Goal: Task Accomplishment & Management: Manage account settings

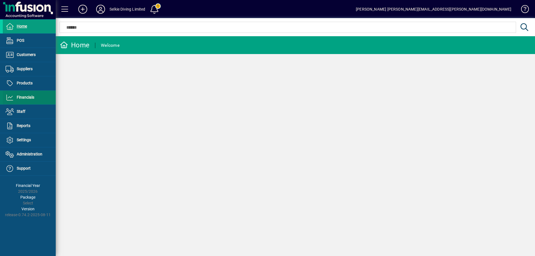
click at [24, 98] on span "Financials" at bounding box center [26, 97] width 18 height 4
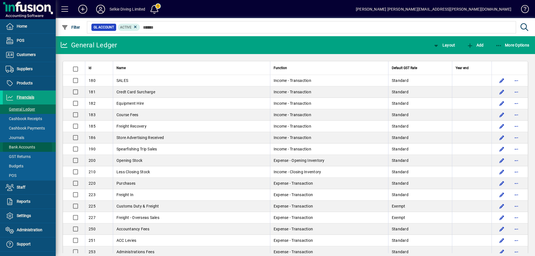
click at [26, 148] on span "Bank Accounts" at bounding box center [21, 147] width 30 height 4
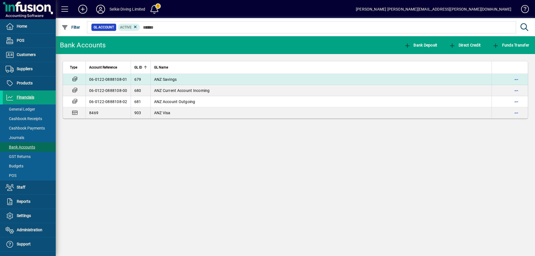
click at [166, 78] on span "ANZ Savings" at bounding box center [165, 79] width 23 height 4
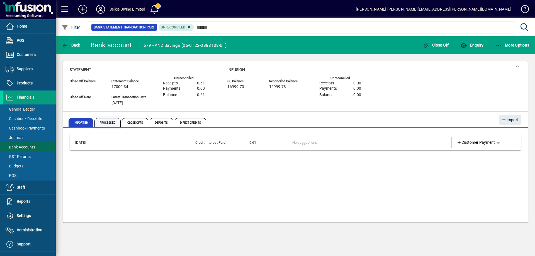
click at [107, 124] on span "Processed" at bounding box center [108, 122] width 26 height 9
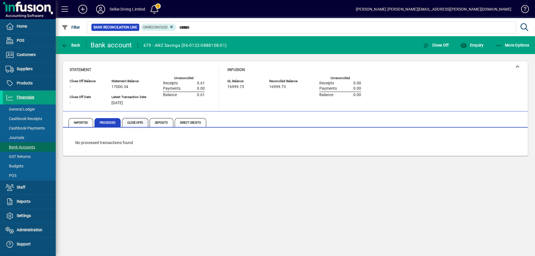
click at [134, 124] on span "Close Offs" at bounding box center [135, 122] width 26 height 9
click at [163, 124] on span "Deposits" at bounding box center [162, 122] width 24 height 9
click at [185, 125] on span "Direct Credits" at bounding box center [191, 122] width 32 height 9
click at [78, 123] on span "Imported" at bounding box center [81, 122] width 25 height 9
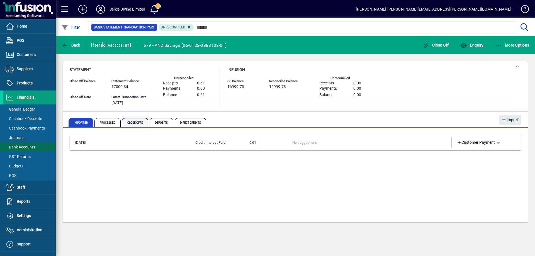
click at [130, 124] on span "Close Offs" at bounding box center [135, 122] width 26 height 9
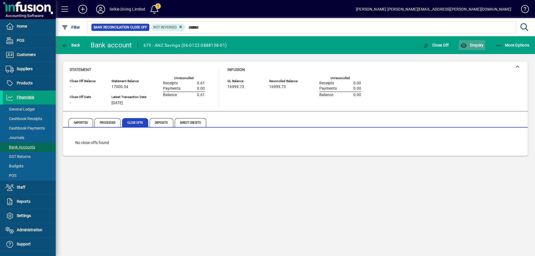
click at [468, 43] on icon "button" at bounding box center [464, 46] width 7 height 6
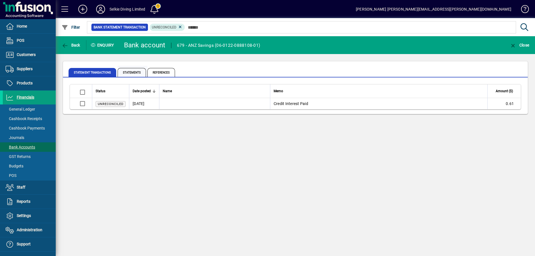
click at [130, 71] on span "Statements" at bounding box center [132, 72] width 28 height 9
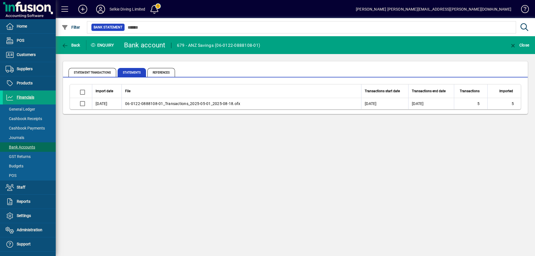
click at [146, 106] on span "06-0122-0888108-01_Transactions_2025-05-01_2025-08-18.ofx" at bounding box center [182, 103] width 115 height 4
click at [146, 104] on span "06-0122-0888108-01_Transactions_2025-05-01_2025-08-18.ofx" at bounding box center [182, 103] width 115 height 4
click at [70, 43] on span "Back" at bounding box center [71, 45] width 19 height 4
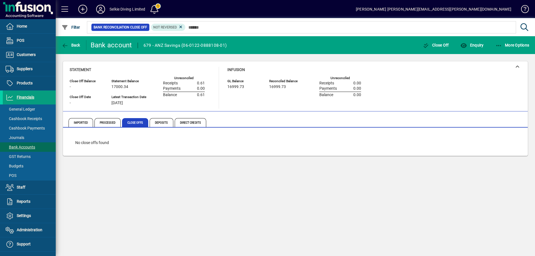
click at [70, 43] on span "Back" at bounding box center [71, 45] width 19 height 4
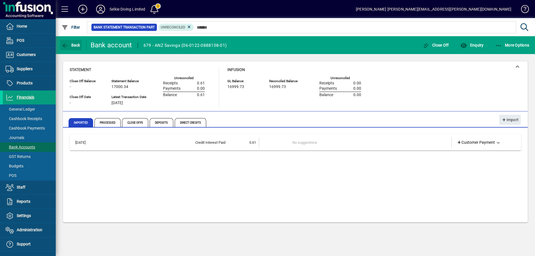
click at [70, 43] on span "Back" at bounding box center [71, 45] width 19 height 4
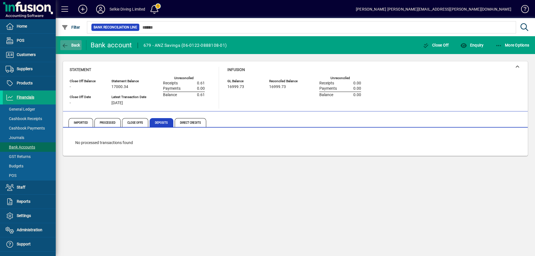
click at [70, 43] on span "Back" at bounding box center [71, 45] width 19 height 4
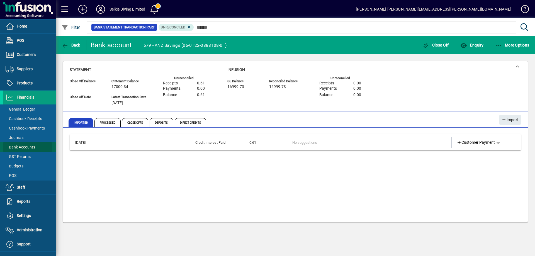
click at [25, 148] on span "Bank Accounts" at bounding box center [21, 147] width 30 height 4
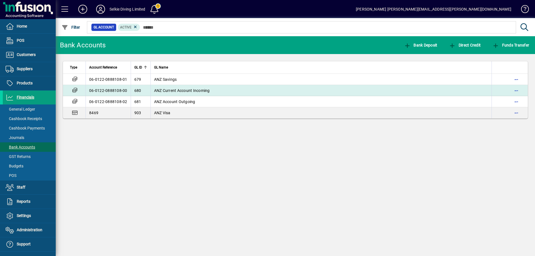
click at [177, 89] on span "ANZ Current Account Incoming" at bounding box center [182, 90] width 56 height 4
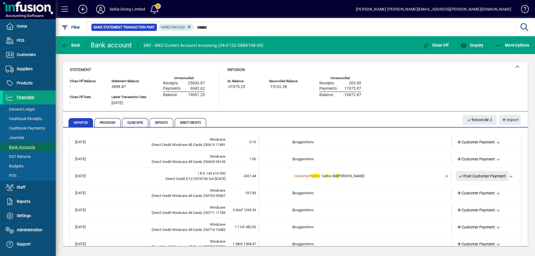
click at [132, 121] on span "Close Offs" at bounding box center [135, 122] width 26 height 9
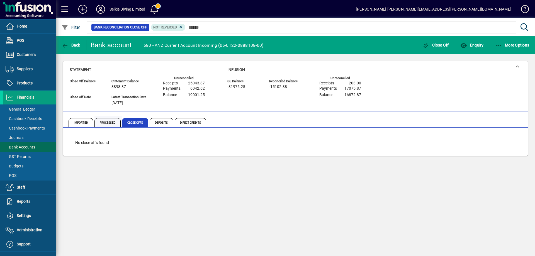
click at [104, 121] on span "Processed" at bounding box center [108, 122] width 26 height 9
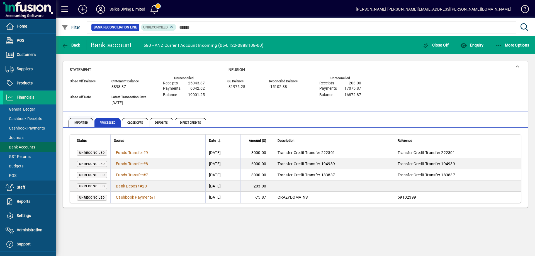
click at [77, 123] on span "Imported" at bounding box center [81, 122] width 25 height 9
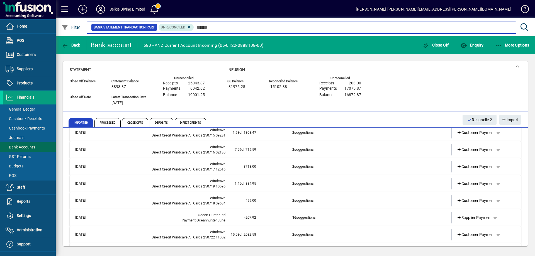
scroll to position [84, 0]
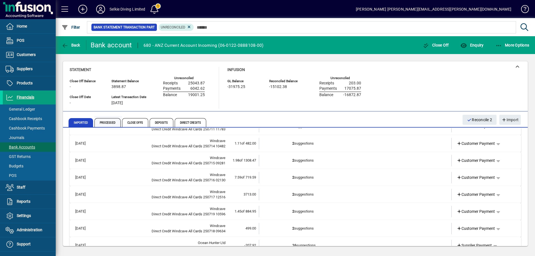
click at [107, 123] on span "Processed" at bounding box center [108, 122] width 26 height 9
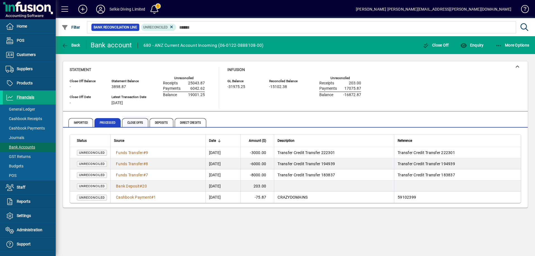
click at [129, 124] on span "Close Offs" at bounding box center [135, 122] width 26 height 9
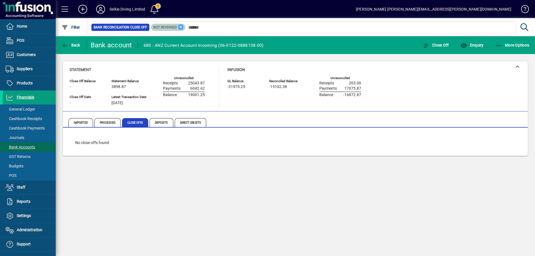
click at [180, 25] on icon at bounding box center [180, 27] width 5 height 5
click at [129, 122] on span "Close Offs" at bounding box center [135, 122] width 26 height 9
click at [161, 122] on span "Deposits" at bounding box center [162, 122] width 24 height 9
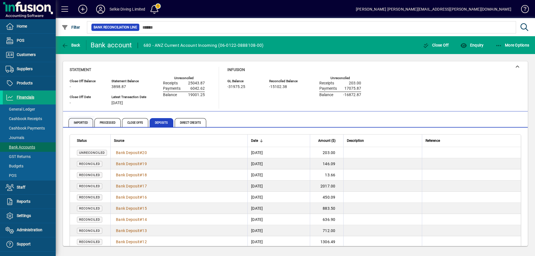
click at [75, 117] on span "Imported" at bounding box center [82, 122] width 26 height 13
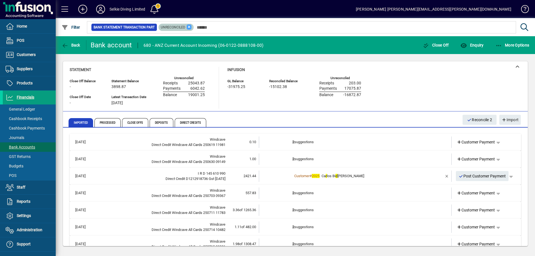
click at [189, 26] on icon at bounding box center [189, 27] width 5 height 5
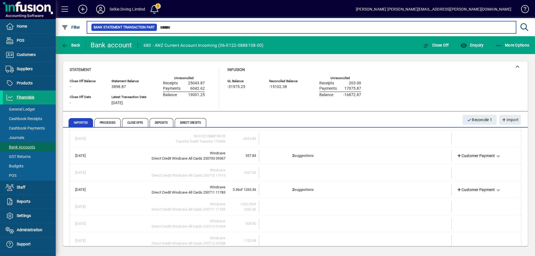
scroll to position [139, 0]
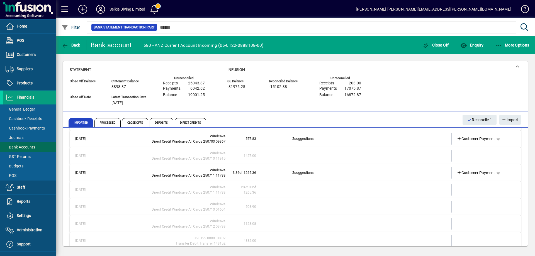
click at [240, 174] on span "of 1265.36" at bounding box center [248, 173] width 17 height 4
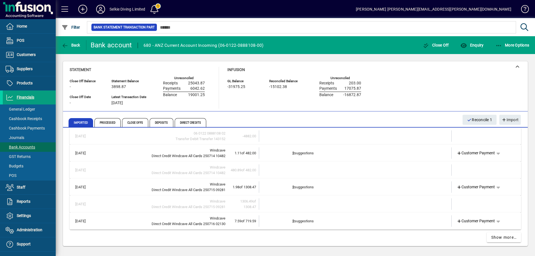
scroll to position [317, 0]
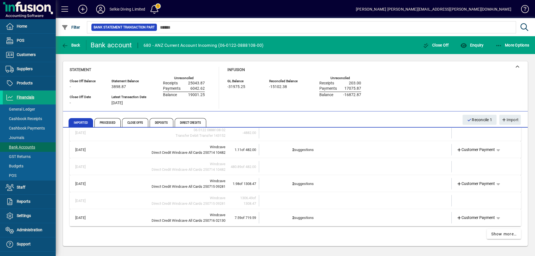
click at [241, 217] on span "of 719.59" at bounding box center [248, 218] width 15 height 4
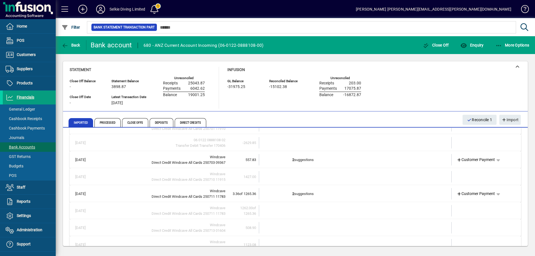
scroll to position [117, 0]
click at [100, 121] on span "Processed" at bounding box center [108, 122] width 26 height 9
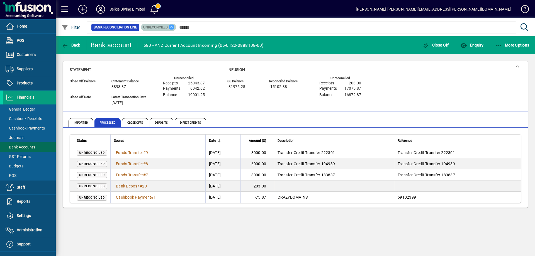
click at [171, 26] on icon at bounding box center [171, 27] width 5 height 5
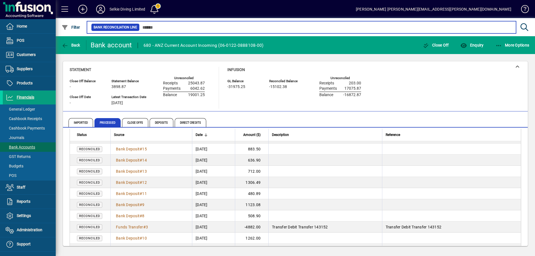
scroll to position [167, 0]
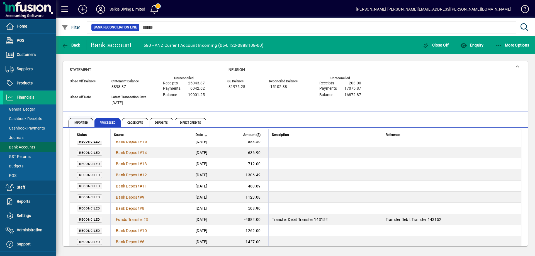
click at [82, 122] on span "Imported" at bounding box center [81, 122] width 25 height 9
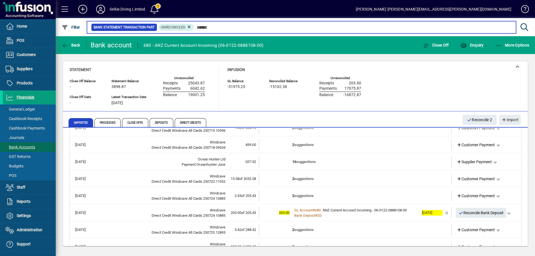
scroll to position [195, 0]
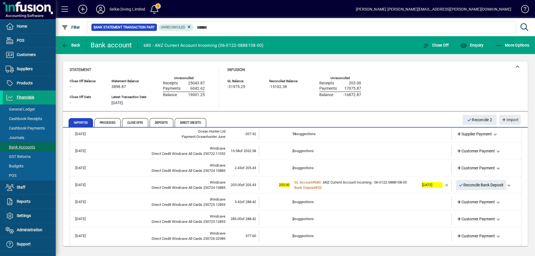
click at [525, 6] on span at bounding box center [522, 10] width 13 height 13
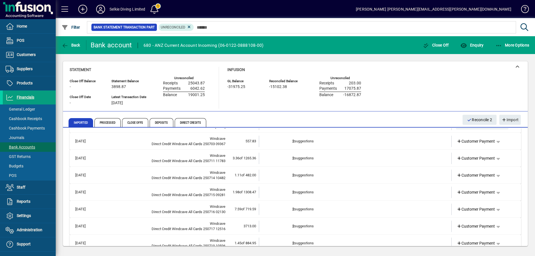
scroll to position [0, 0]
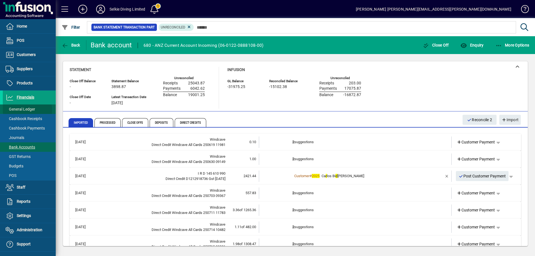
click at [24, 110] on span "General Ledger" at bounding box center [21, 109] width 30 height 4
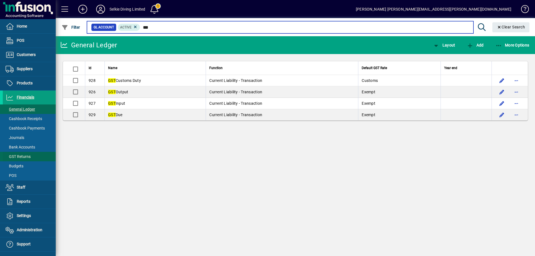
type input "***"
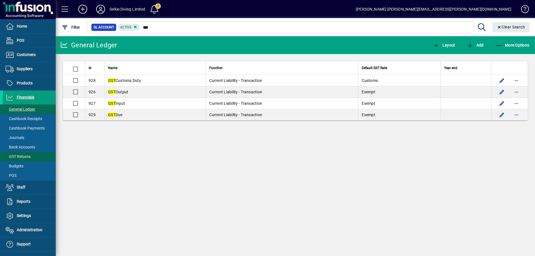
click at [23, 156] on span "GST Returns" at bounding box center [18, 156] width 25 height 4
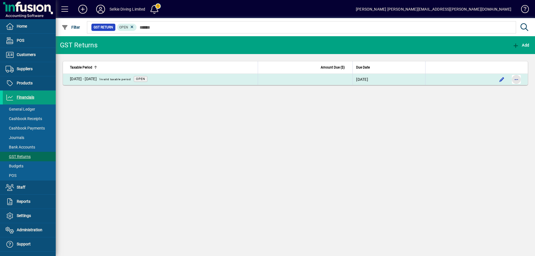
click at [518, 79] on span "button" at bounding box center [516, 79] width 13 height 13
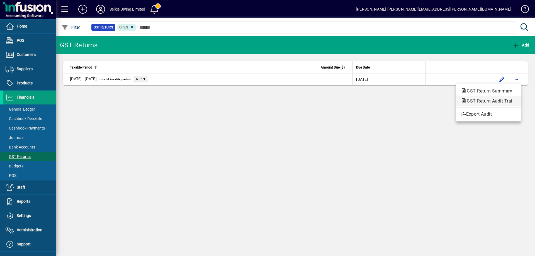
click at [482, 101] on span "GST Return Audit Trail" at bounding box center [489, 100] width 56 height 5
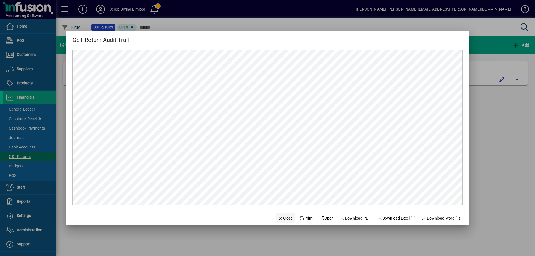
click at [281, 220] on span "Close" at bounding box center [286, 219] width 14 height 6
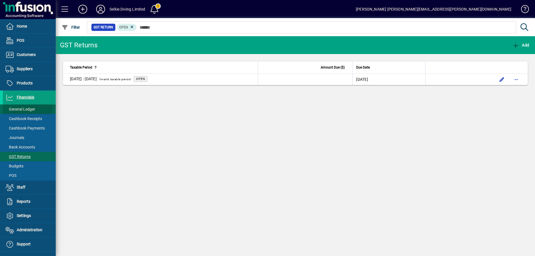
click at [27, 107] on span "General Ledger" at bounding box center [21, 109] width 30 height 4
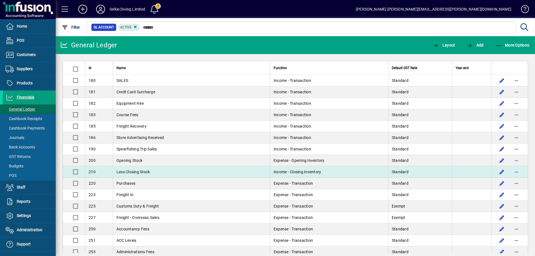
click at [200, 170] on td "Less Closing Stock" at bounding box center [191, 171] width 157 height 11
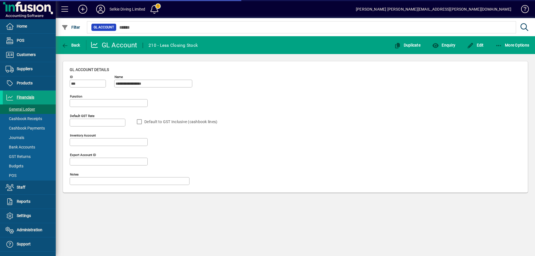
type input "**********"
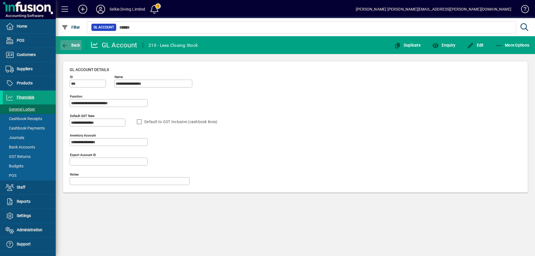
click at [73, 46] on span "Back" at bounding box center [71, 45] width 19 height 4
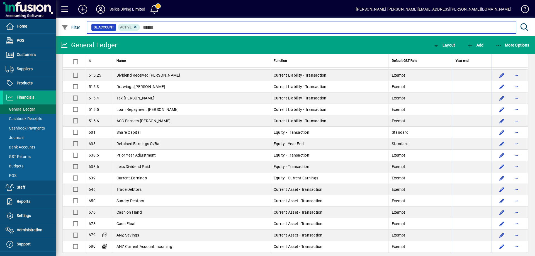
scroll to position [1645, 0]
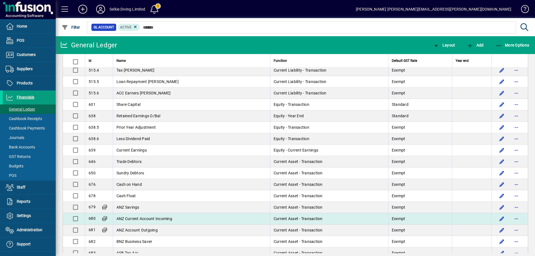
click at [189, 220] on td "ANZ Current Account Incoming" at bounding box center [191, 218] width 157 height 11
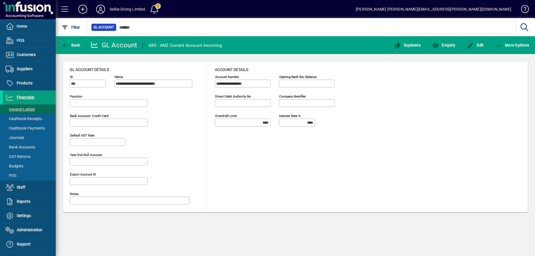
type input "**********"
click at [447, 43] on span "Enquiry" at bounding box center [443, 45] width 23 height 4
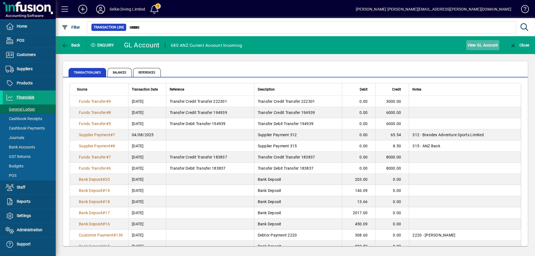
click at [479, 45] on span "View GL Account" at bounding box center [483, 45] width 31 height 9
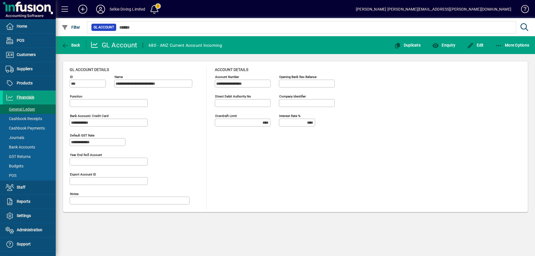
type input "**********"
click at [439, 45] on icon "button" at bounding box center [435, 46] width 7 height 6
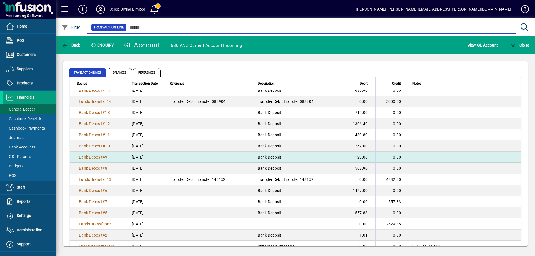
scroll to position [211, 0]
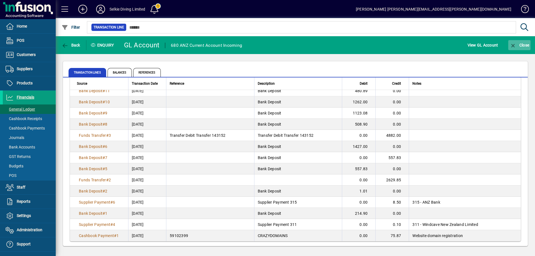
click at [527, 44] on span "Close" at bounding box center [520, 45] width 20 height 4
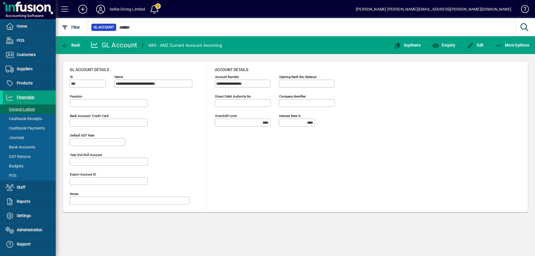
type input "**********"
click at [509, 41] on span "button" at bounding box center [512, 44] width 37 height 13
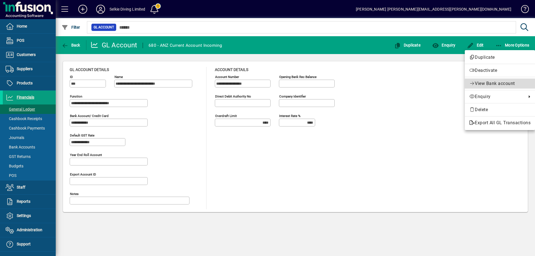
click at [489, 81] on span "View Bank account" at bounding box center [495, 83] width 40 height 5
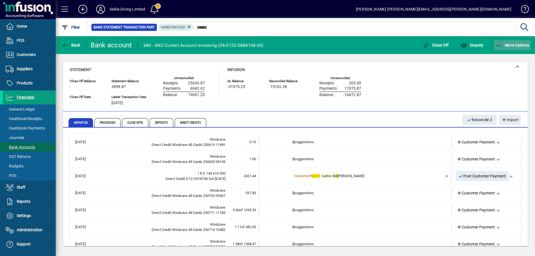
click at [511, 47] on span "More Options" at bounding box center [513, 45] width 34 height 4
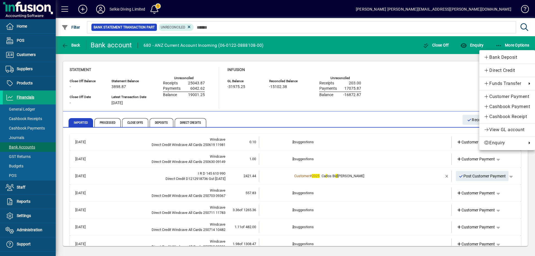
click at [441, 78] on div at bounding box center [267, 128] width 535 height 256
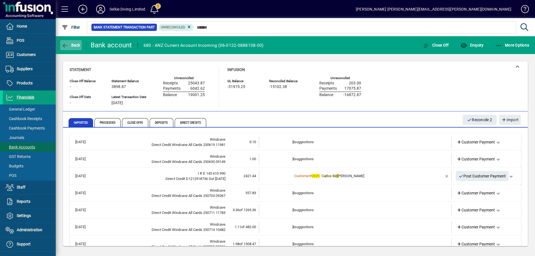
click at [69, 45] on span "Back" at bounding box center [71, 45] width 19 height 4
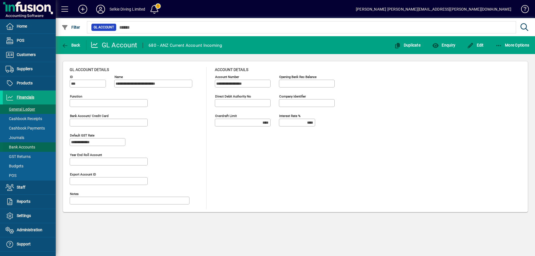
type input "**********"
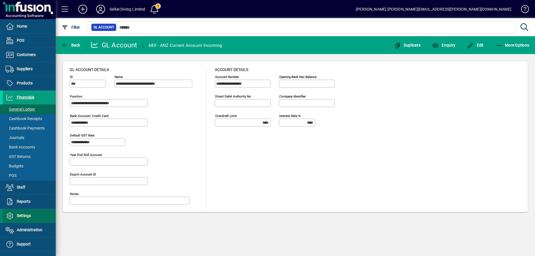
click at [29, 215] on span "Settings" at bounding box center [24, 216] width 14 height 4
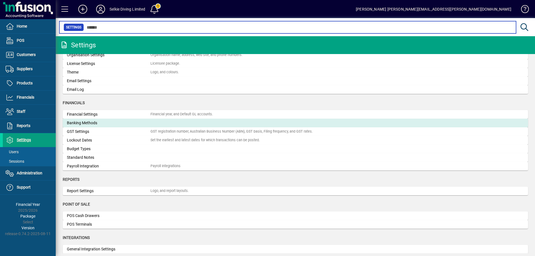
scroll to position [28, 0]
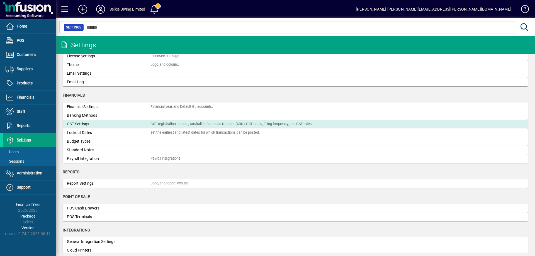
click at [176, 125] on div "GST registration number, Australian Business Number (ABN), GST basis, Filing fr…" at bounding box center [232, 124] width 162 height 5
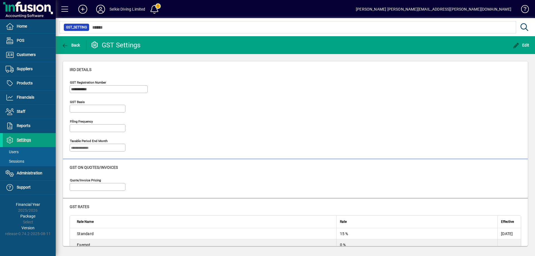
type input "**********"
type input "*****"
type input "**********"
click at [206, 154] on div "**********" at bounding box center [296, 117] width 452 height 78
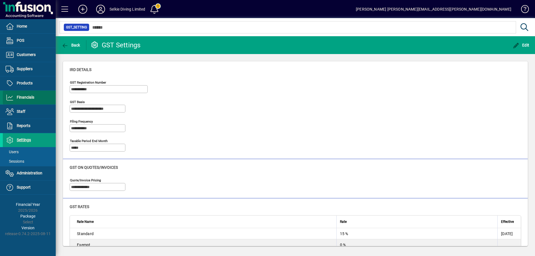
click at [26, 95] on span "Financials" at bounding box center [26, 97] width 18 height 4
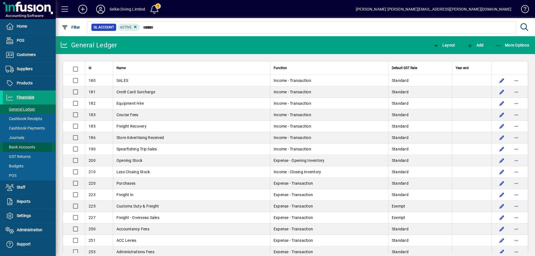
click at [19, 149] on span "Bank Accounts" at bounding box center [21, 147] width 30 height 4
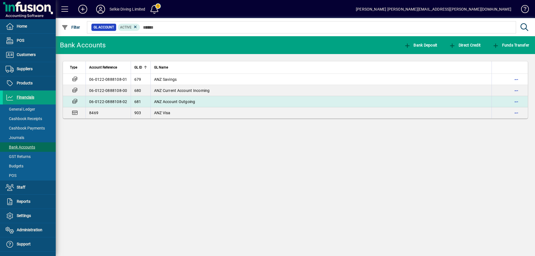
click at [178, 102] on span "ANZ Account Outgoing" at bounding box center [174, 102] width 41 height 4
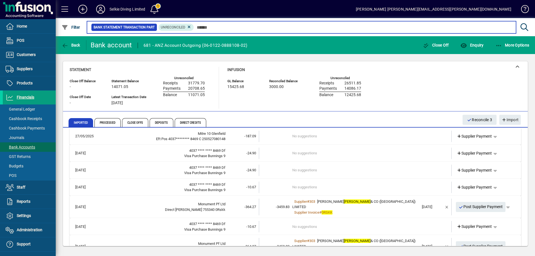
scroll to position [84, 0]
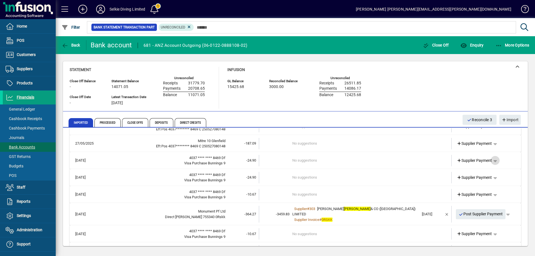
click at [492, 160] on span "button" at bounding box center [495, 160] width 13 height 13
click at [479, 183] on span "Cashbook Payment" at bounding box center [473, 182] width 41 height 7
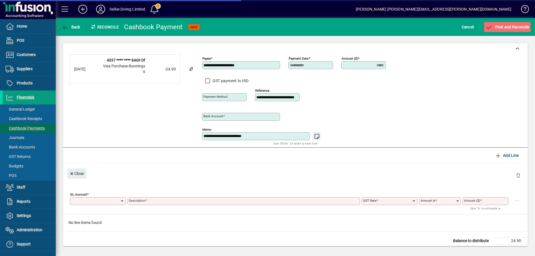
type input "**********"
type input "*****"
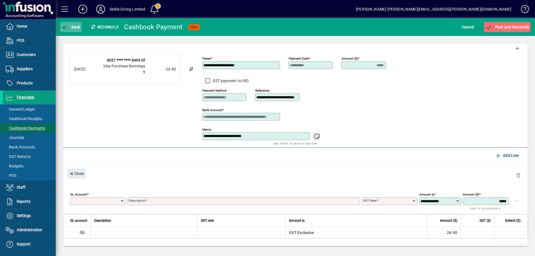
click at [67, 25] on icon "button" at bounding box center [65, 28] width 7 height 6
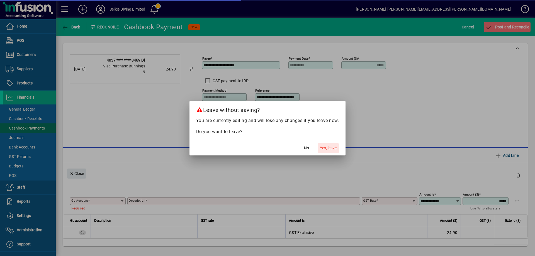
click at [327, 149] on span "Yes, leave" at bounding box center [328, 148] width 17 height 6
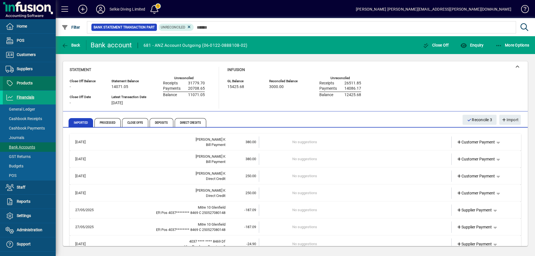
click at [30, 82] on span "Products" at bounding box center [25, 83] width 16 height 4
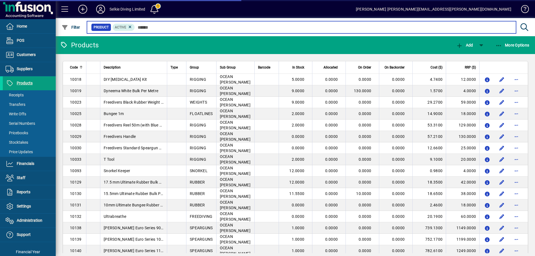
click at [169, 26] on input "text" at bounding box center [323, 27] width 377 height 8
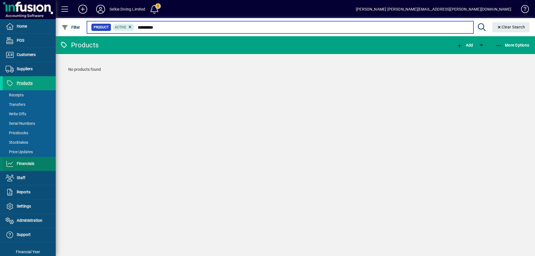
type input "*********"
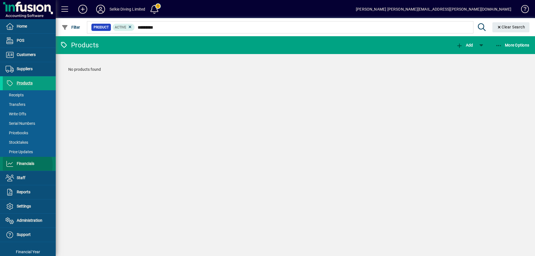
click at [25, 165] on span "Financials" at bounding box center [26, 163] width 18 height 4
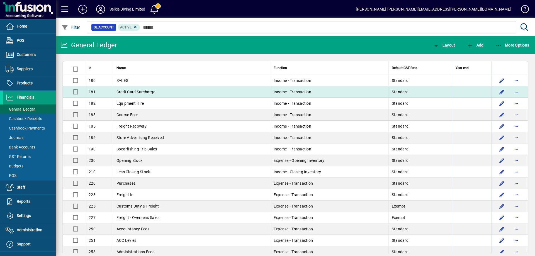
click at [150, 93] on span "Credt Card Surcharge" at bounding box center [136, 92] width 39 height 4
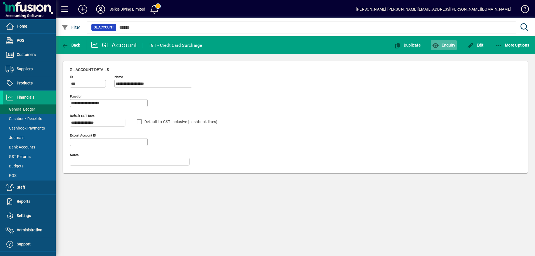
click at [439, 47] on icon "button" at bounding box center [435, 46] width 7 height 6
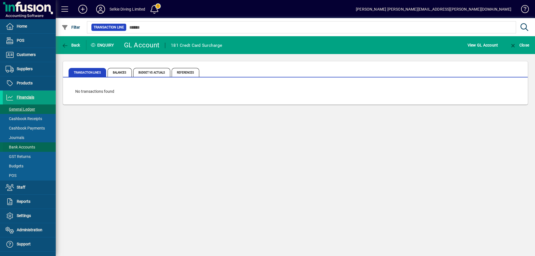
click at [32, 149] on span "Bank Accounts" at bounding box center [21, 147] width 30 height 4
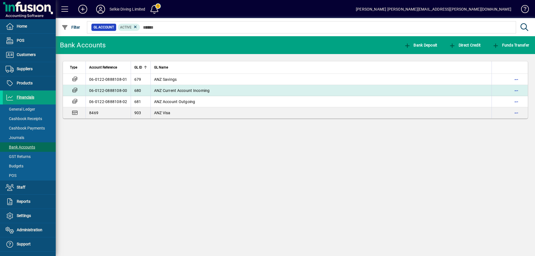
click at [188, 93] on span "ANZ Current Account Incoming" at bounding box center [182, 90] width 56 height 4
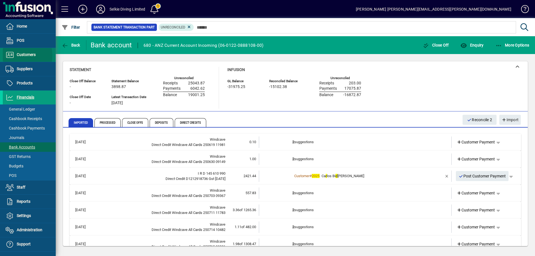
click at [17, 55] on span "Customers" at bounding box center [26, 54] width 19 height 4
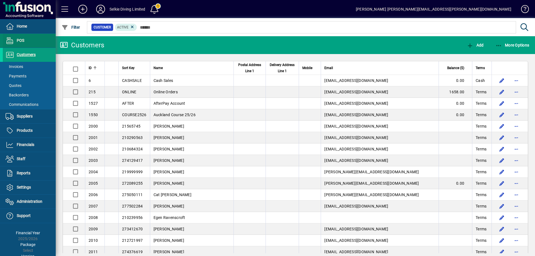
click at [25, 38] on span at bounding box center [29, 40] width 53 height 13
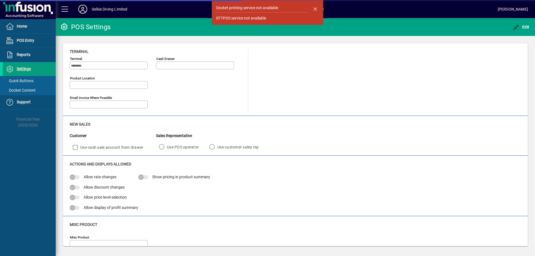
type input "**********"
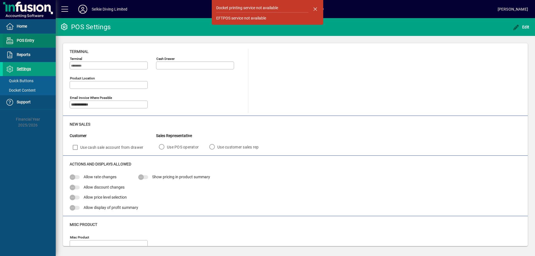
click at [21, 41] on span "POS Entry" at bounding box center [26, 40] width 18 height 4
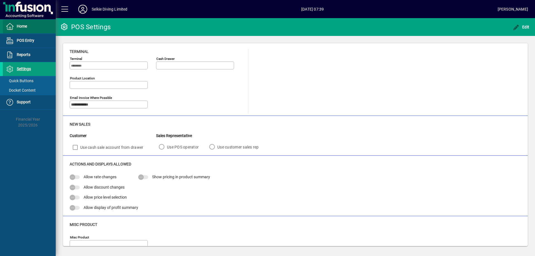
click at [18, 27] on span "Home" at bounding box center [22, 26] width 10 height 4
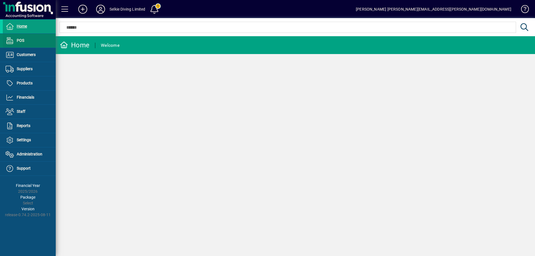
click at [22, 38] on span "POS" at bounding box center [13, 40] width 21 height 7
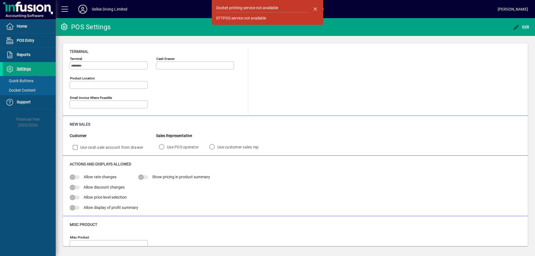
type input "**********"
click at [17, 25] on span "Home" at bounding box center [22, 26] width 10 height 4
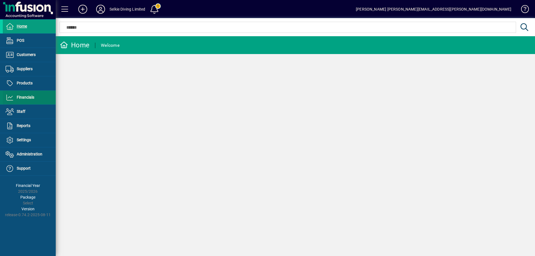
click at [29, 98] on span "Financials" at bounding box center [26, 97] width 18 height 4
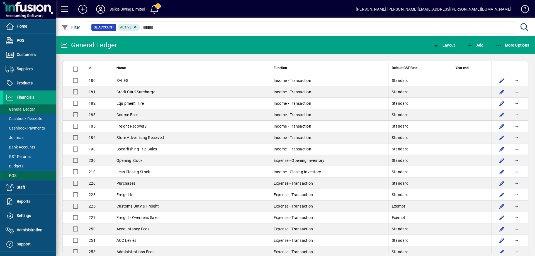
click at [12, 175] on span "POS" at bounding box center [11, 175] width 11 height 4
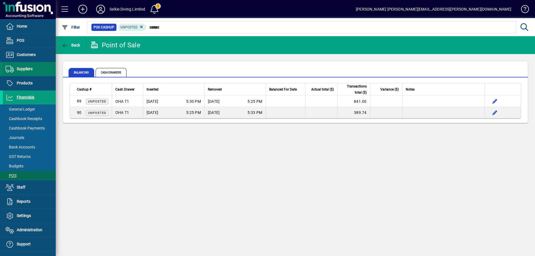
click at [19, 65] on span at bounding box center [29, 68] width 53 height 13
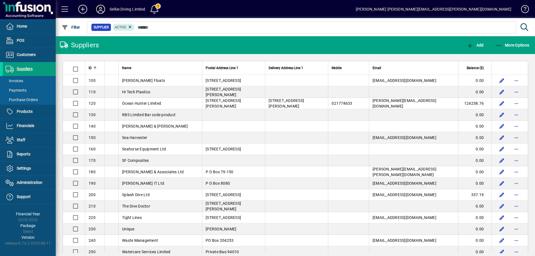
click at [101, 7] on icon at bounding box center [100, 9] width 11 height 9
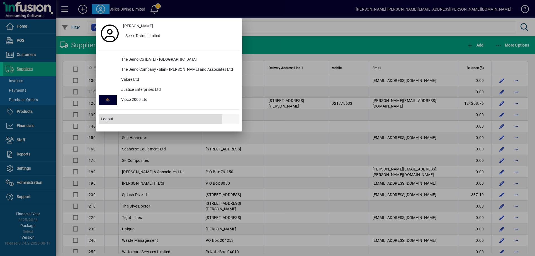
click at [109, 117] on span "Logout" at bounding box center [107, 119] width 13 height 6
